Goal: Information Seeking & Learning: Learn about a topic

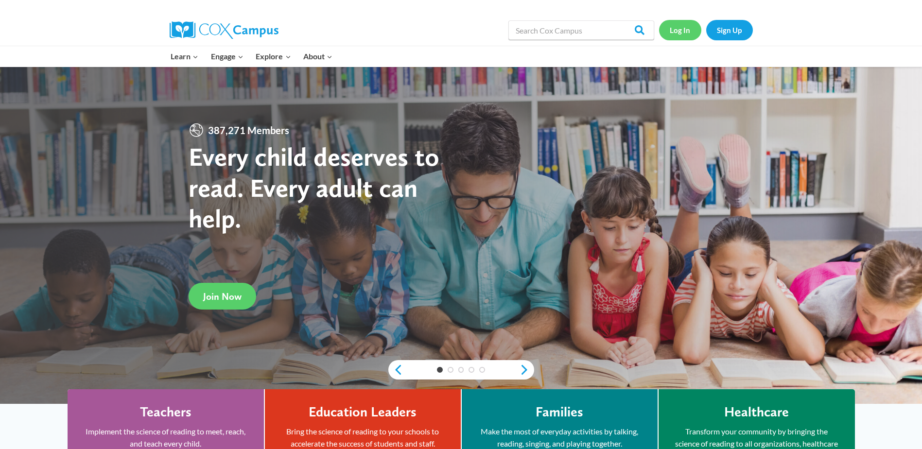
click at [684, 31] on link "Log In" at bounding box center [680, 30] width 42 height 20
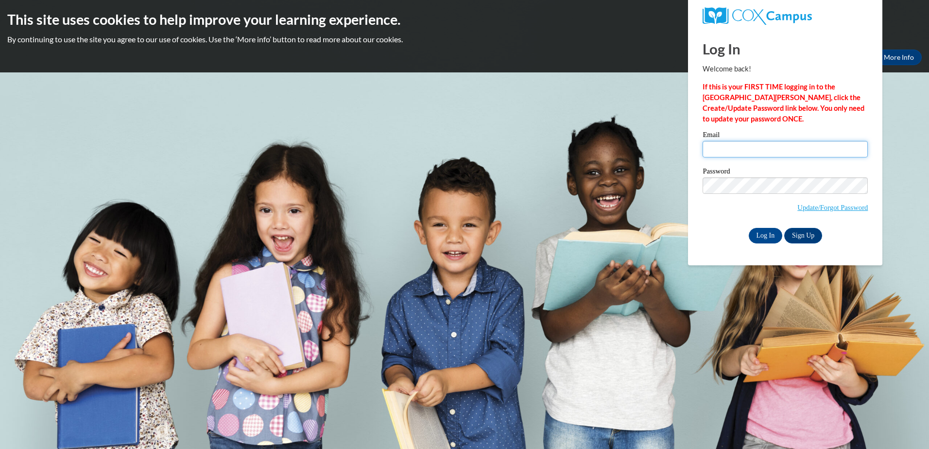
click at [737, 145] on input "Email" at bounding box center [785, 149] width 165 height 17
type input "reginaisom81@gmail.com"
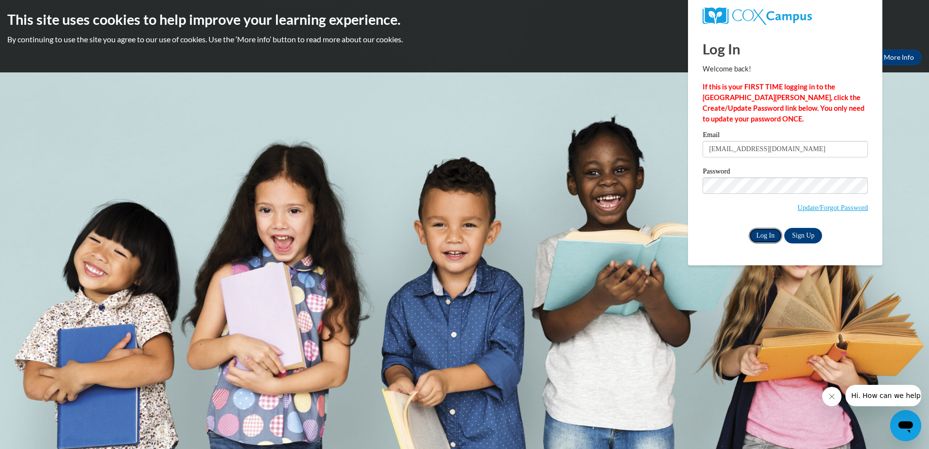
click at [767, 234] on input "Log In" at bounding box center [766, 236] width 34 height 16
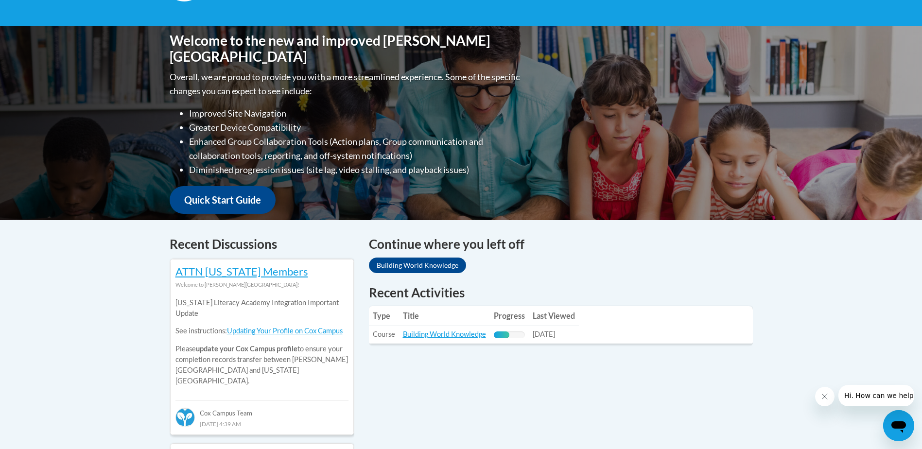
scroll to position [189, 0]
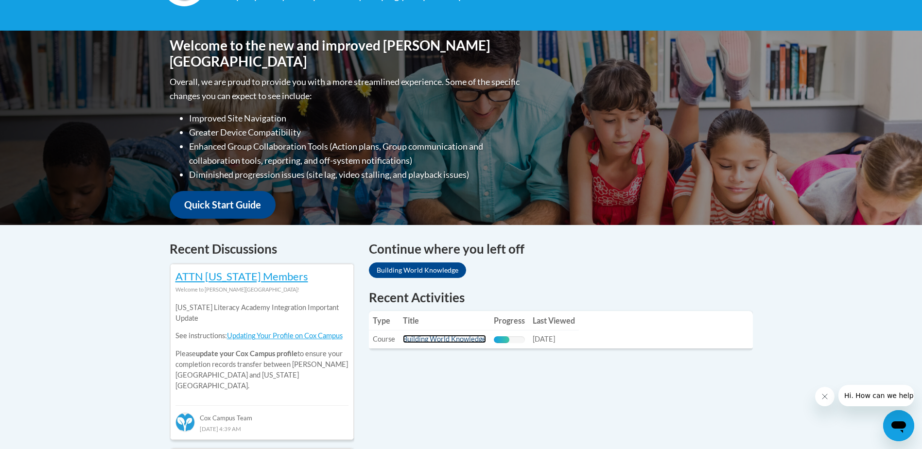
click at [428, 340] on link "Building World Knowledge" at bounding box center [444, 339] width 83 height 8
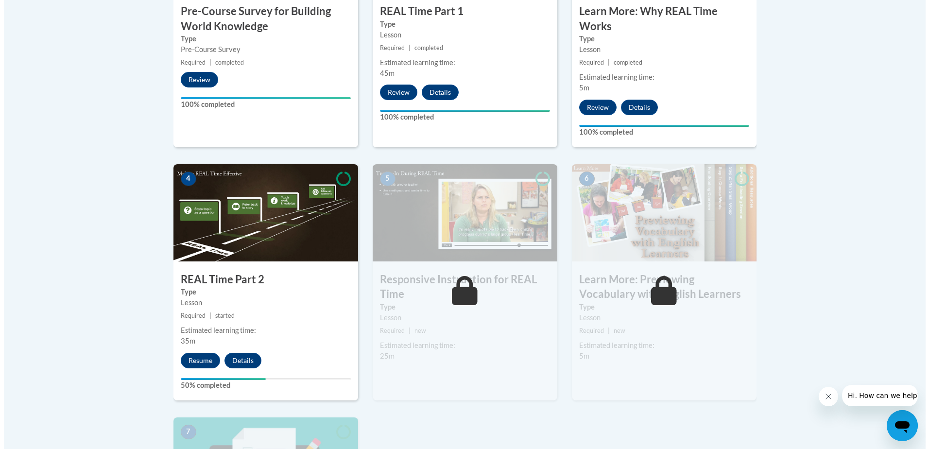
scroll to position [463, 0]
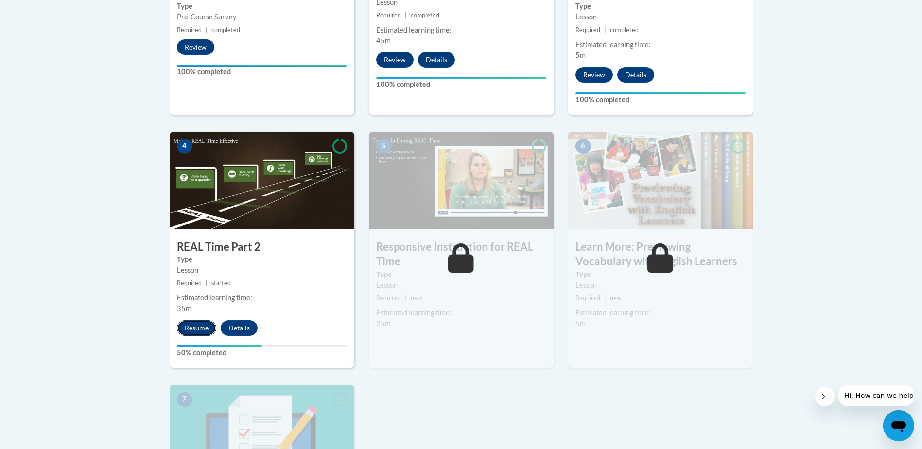
click at [199, 325] on button "Resume" at bounding box center [196, 328] width 39 height 16
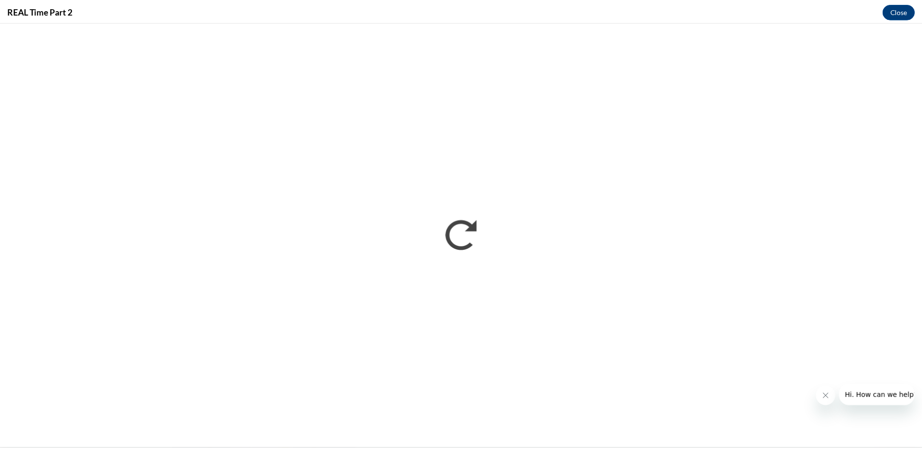
scroll to position [0, 0]
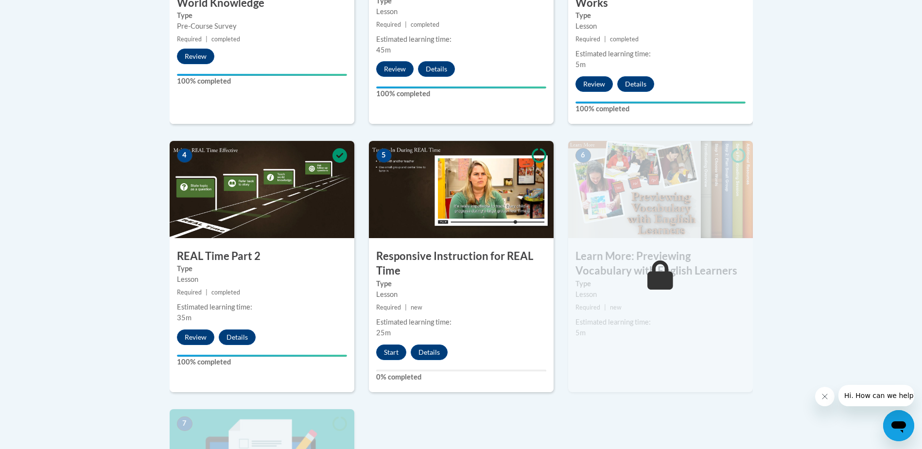
scroll to position [487, 0]
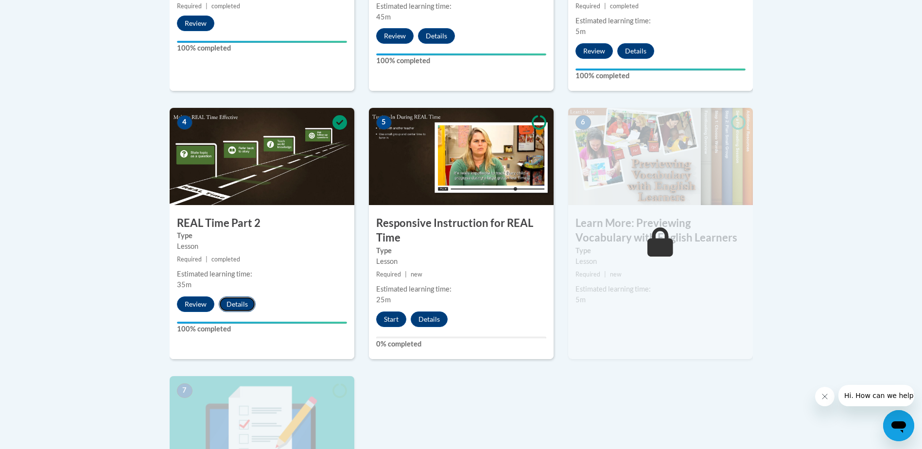
click at [234, 304] on button "Details" at bounding box center [237, 304] width 37 height 16
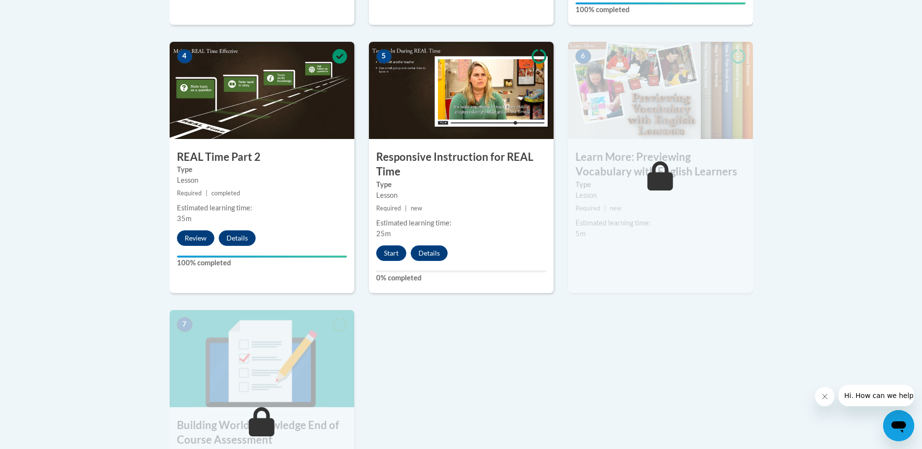
scroll to position [582, 0]
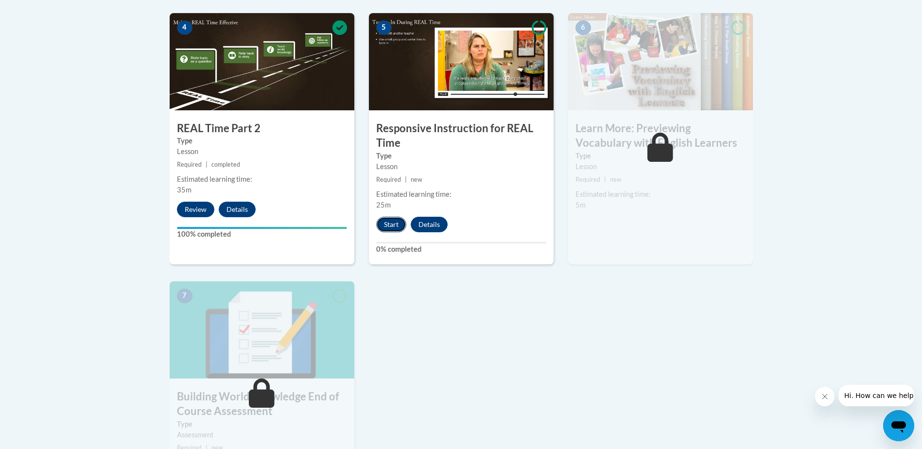
click at [393, 224] on button "Start" at bounding box center [391, 225] width 30 height 16
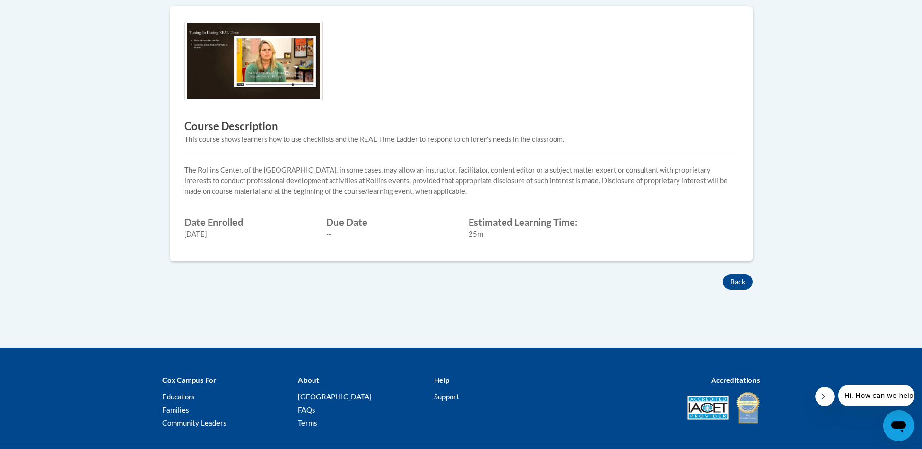
scroll to position [338, 0]
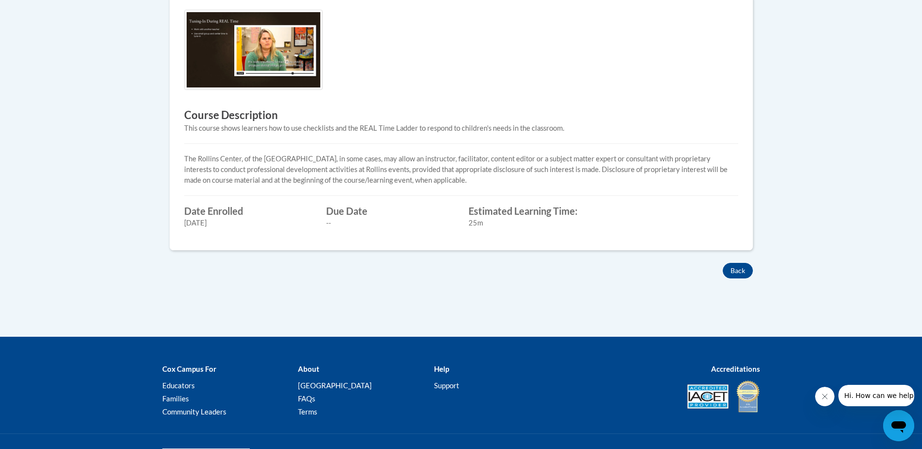
click at [313, 69] on img at bounding box center [253, 50] width 139 height 80
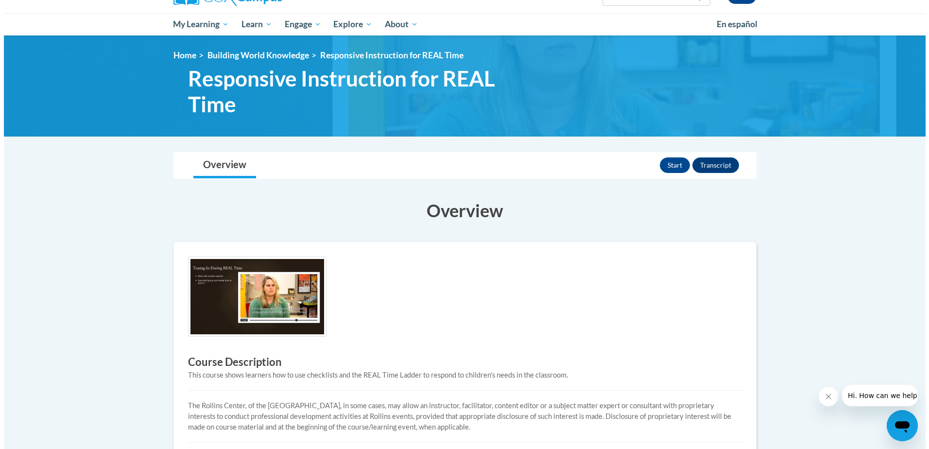
scroll to position [65, 0]
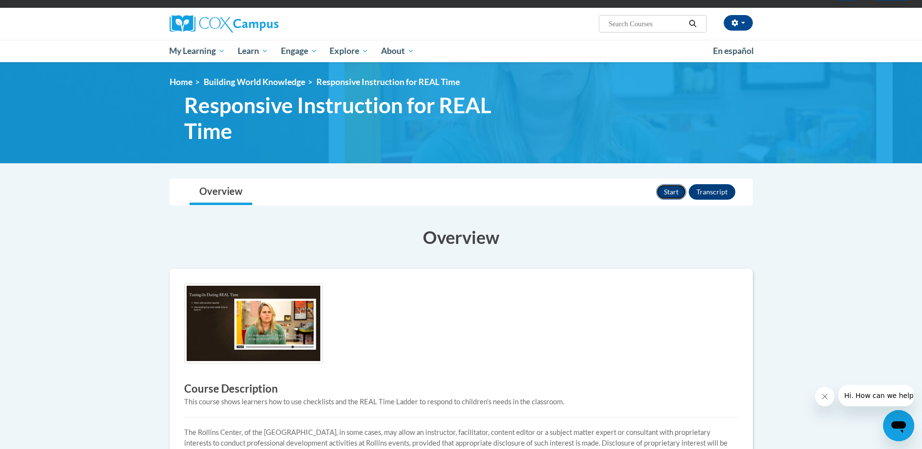
click at [681, 196] on button "Start" at bounding box center [671, 192] width 30 height 16
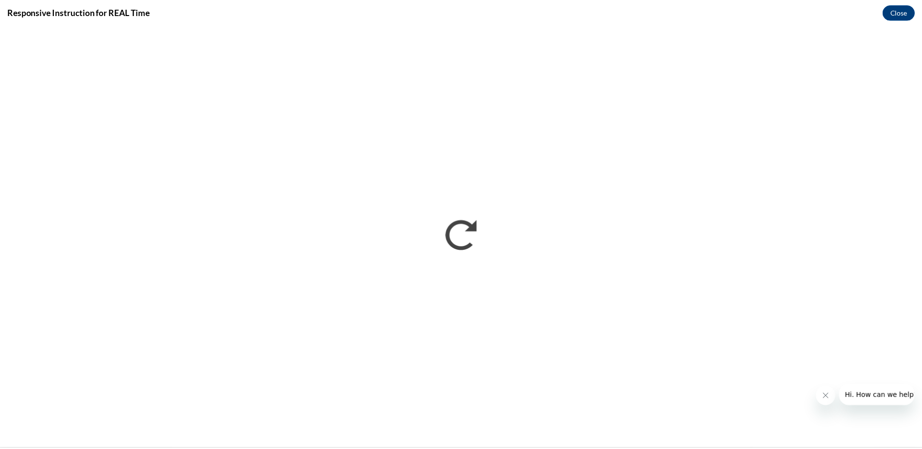
scroll to position [0, 0]
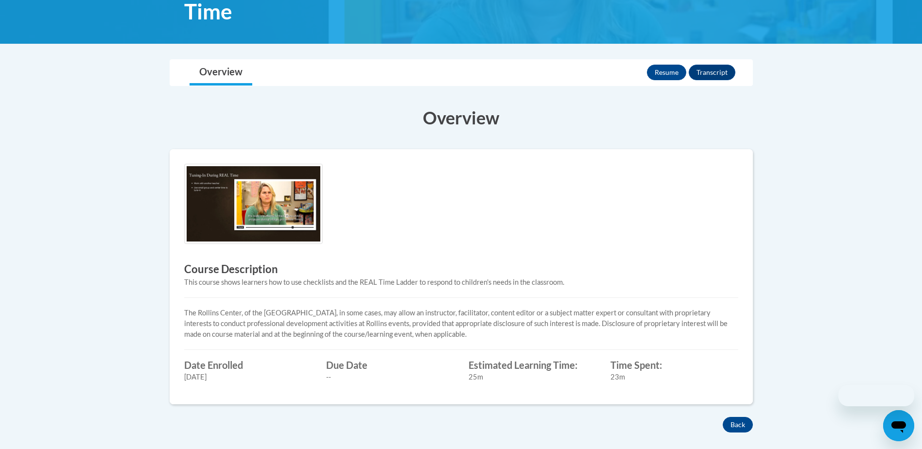
scroll to position [65, 0]
